Goal: Find specific page/section: Find specific page/section

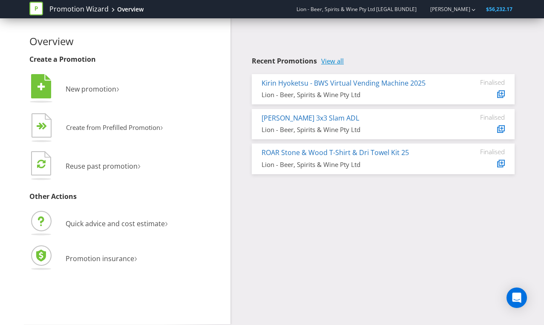
click at [340, 59] on link "View all" at bounding box center [332, 60] width 23 height 7
click at [329, 59] on link "View all" at bounding box center [332, 60] width 23 height 7
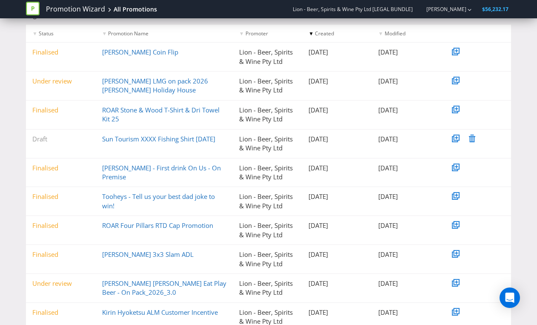
scroll to position [134, 0]
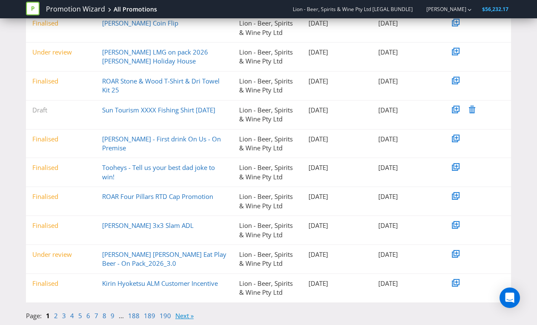
click at [178, 316] on link "Next »" at bounding box center [184, 315] width 18 height 9
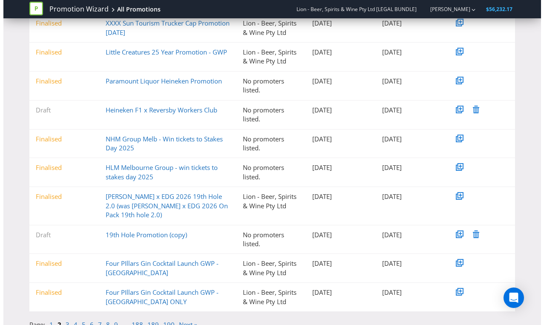
scroll to position [0, 0]
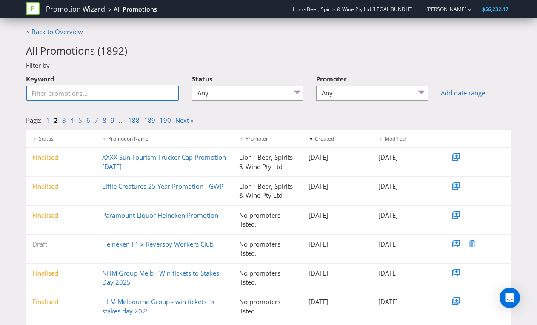
click at [68, 94] on input "Keyword" at bounding box center [102, 93] width 153 height 15
paste input "XXXX GBRF on pack T&Cs"
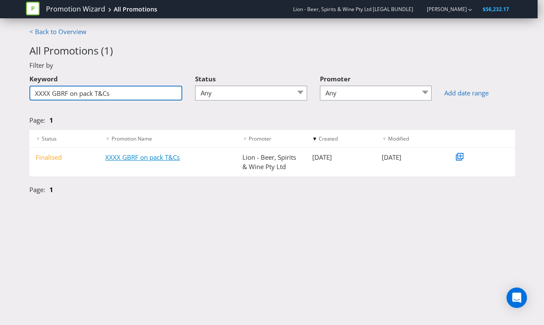
type input "XXXX GBRF on pack T&Cs"
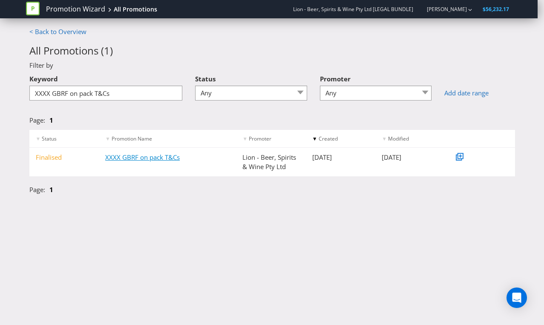
click at [162, 156] on link "XXXX GBRF on pack T&Cs" at bounding box center [142, 157] width 74 height 9
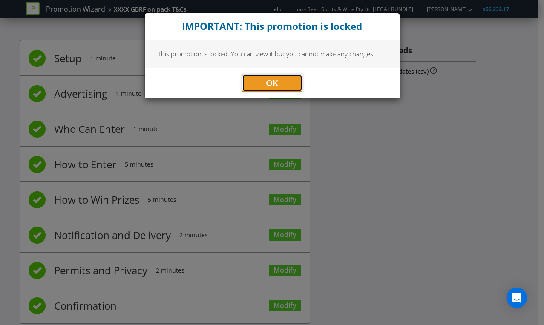
click at [267, 80] on span "OK" at bounding box center [272, 82] width 12 height 11
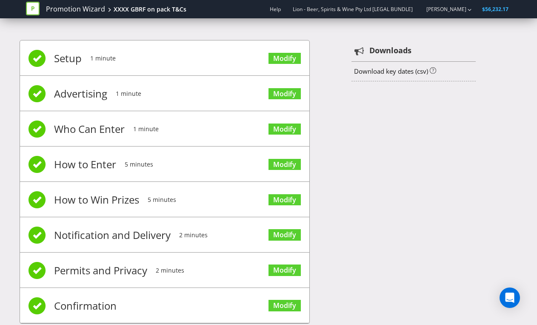
click at [384, 168] on div "Setup 1 minute Modify Advertising 1 minute Modify Who Can Enter 1 minute Modify…" at bounding box center [269, 186] width 498 height 318
click at [83, 7] on link "Promotion Wizard" at bounding box center [75, 9] width 59 height 10
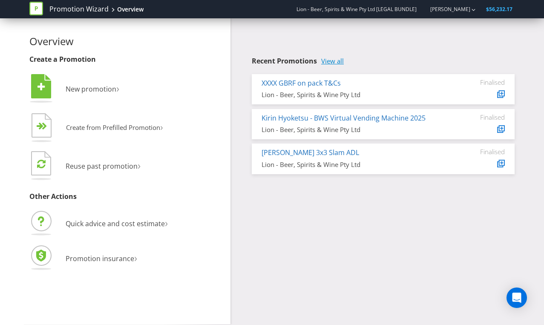
click at [336, 60] on link "View all" at bounding box center [332, 60] width 23 height 7
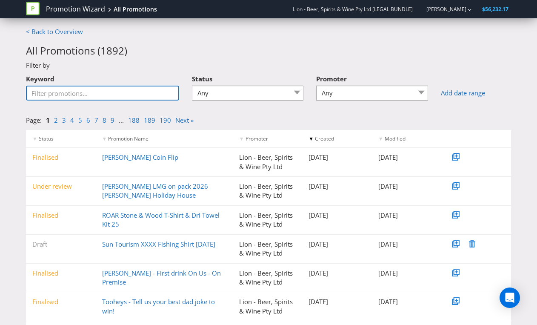
click at [121, 92] on input "Keyword" at bounding box center [102, 93] width 153 height 15
paste input "XXXX x GBRF FSDU"
type input "XXXX x GBRF FSDU"
